Goal: Task Accomplishment & Management: Complete application form

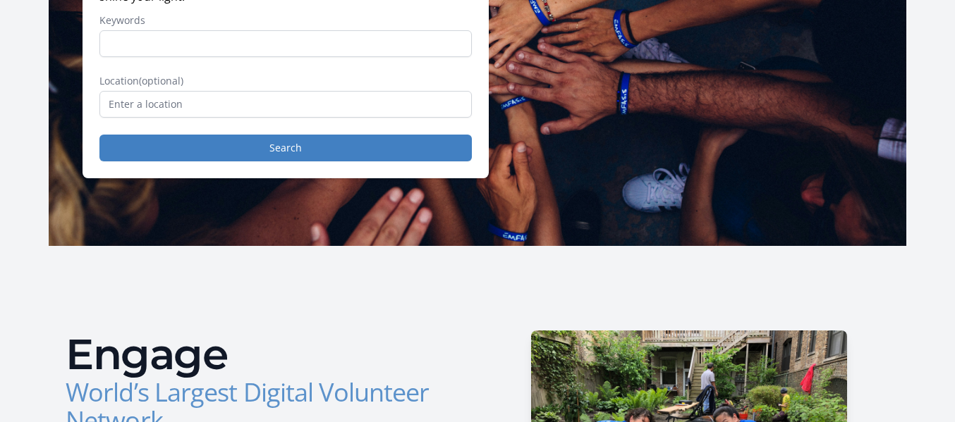
scroll to position [251, 0]
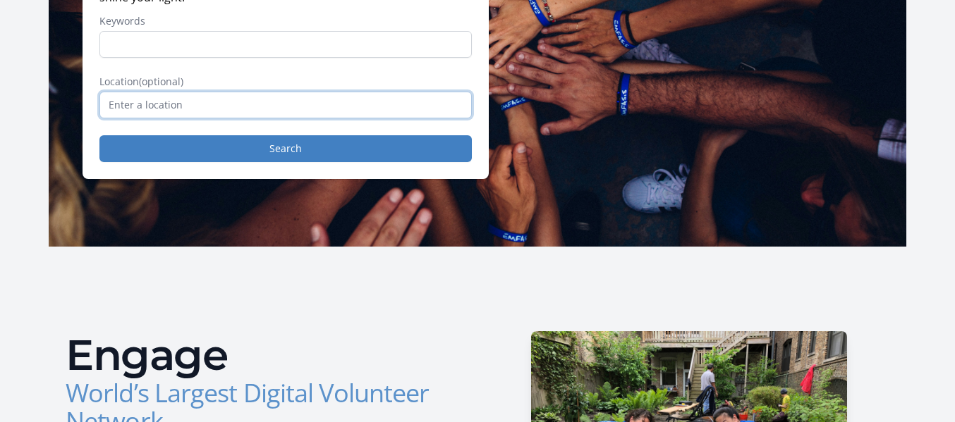
click at [350, 102] on input "text" at bounding box center [285, 105] width 372 height 27
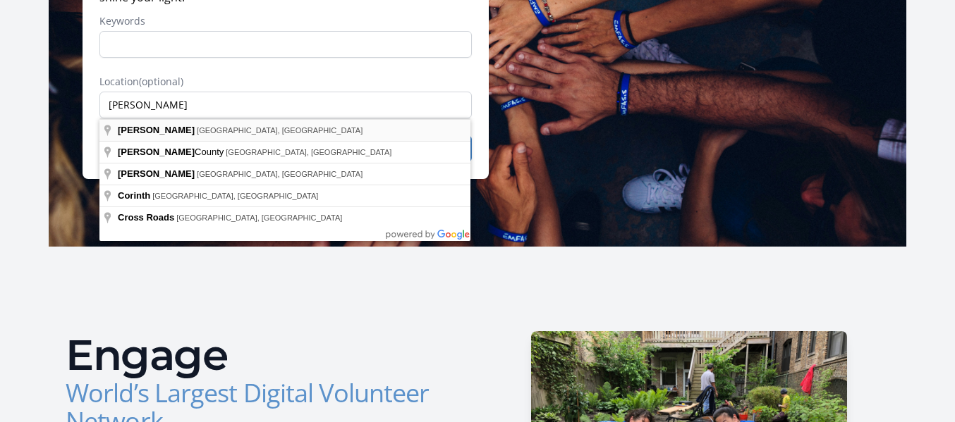
type input "[GEOGRAPHIC_DATA], [GEOGRAPHIC_DATA], [GEOGRAPHIC_DATA]"
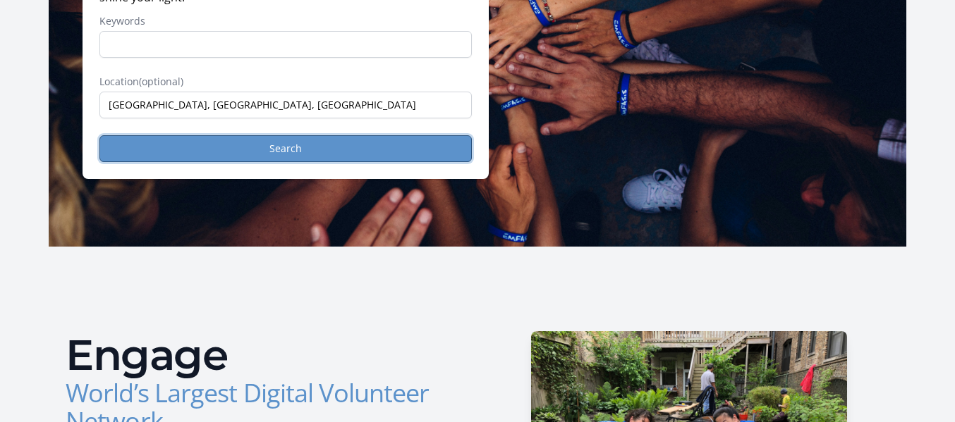
click at [315, 147] on button "Search" at bounding box center [285, 148] width 372 height 27
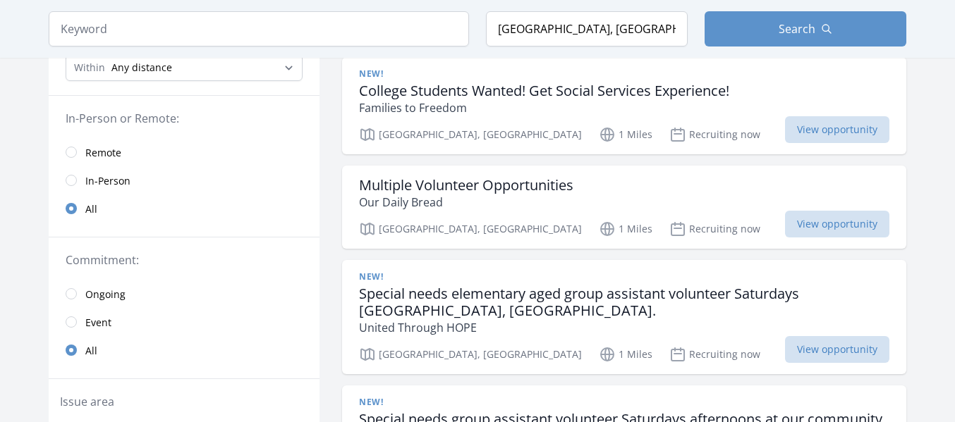
scroll to position [21, 0]
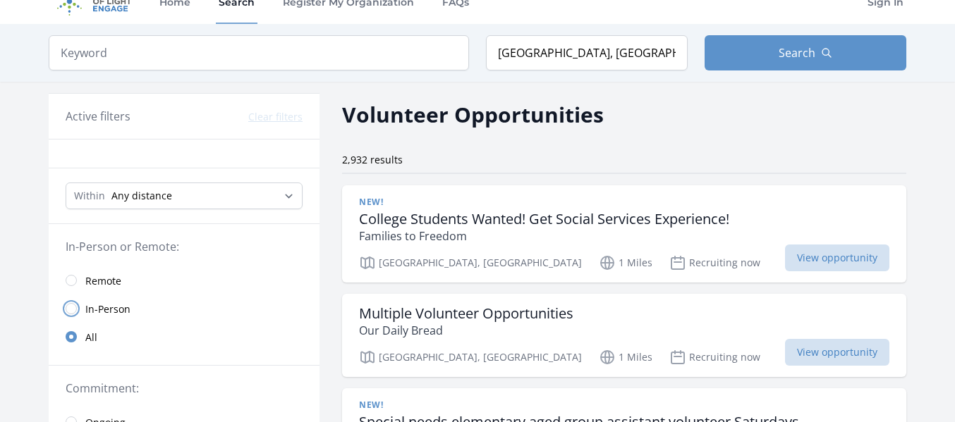
click at [73, 307] on input "radio" at bounding box center [71, 308] width 11 height 11
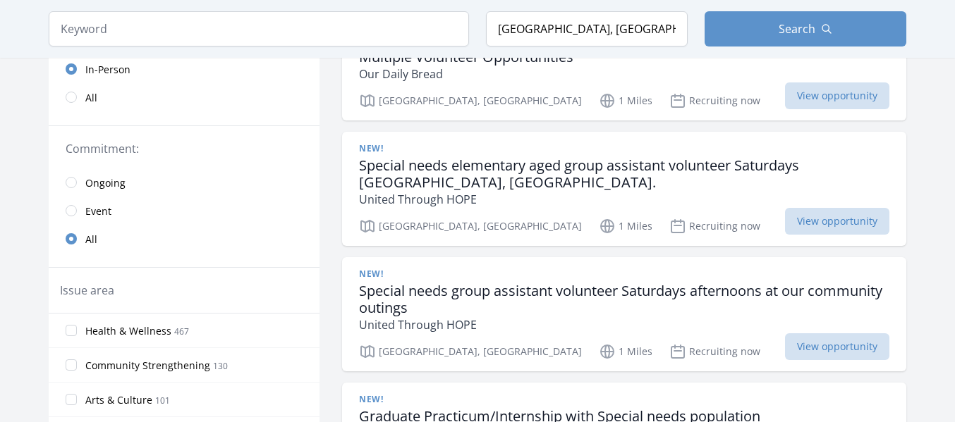
scroll to position [279, 0]
click at [71, 184] on input "radio" at bounding box center [71, 181] width 11 height 11
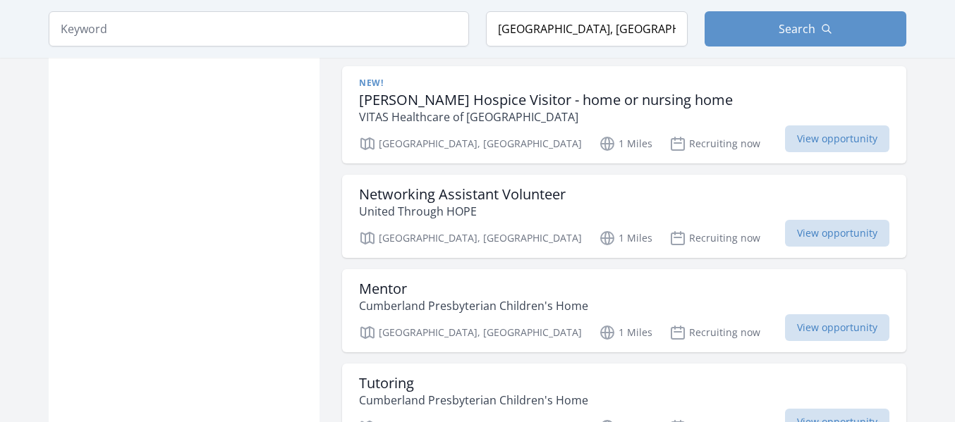
scroll to position [1983, 0]
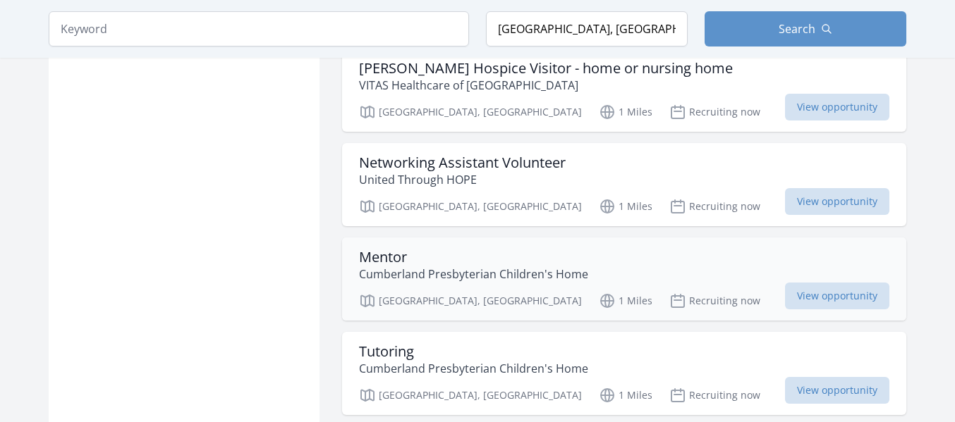
click at [391, 249] on h3 "Mentor" at bounding box center [473, 257] width 229 height 17
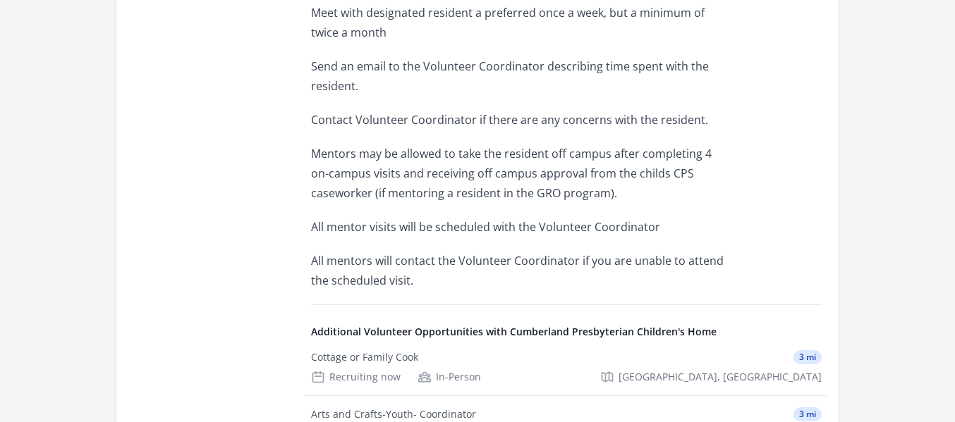
scroll to position [798, 0]
